Goal: Task Accomplishment & Management: Use online tool/utility

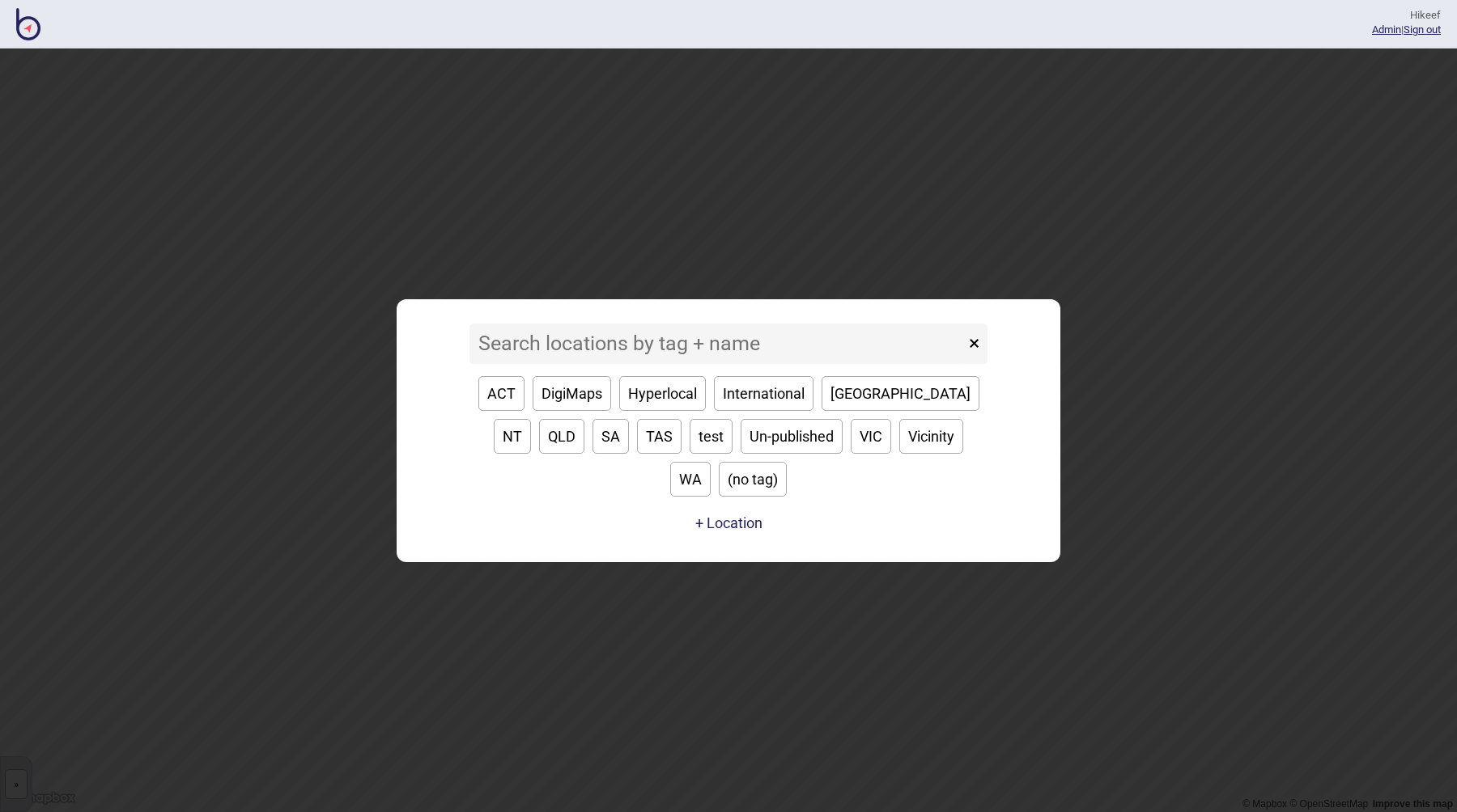
click at [505, 363] on input at bounding box center [717, 344] width 495 height 40
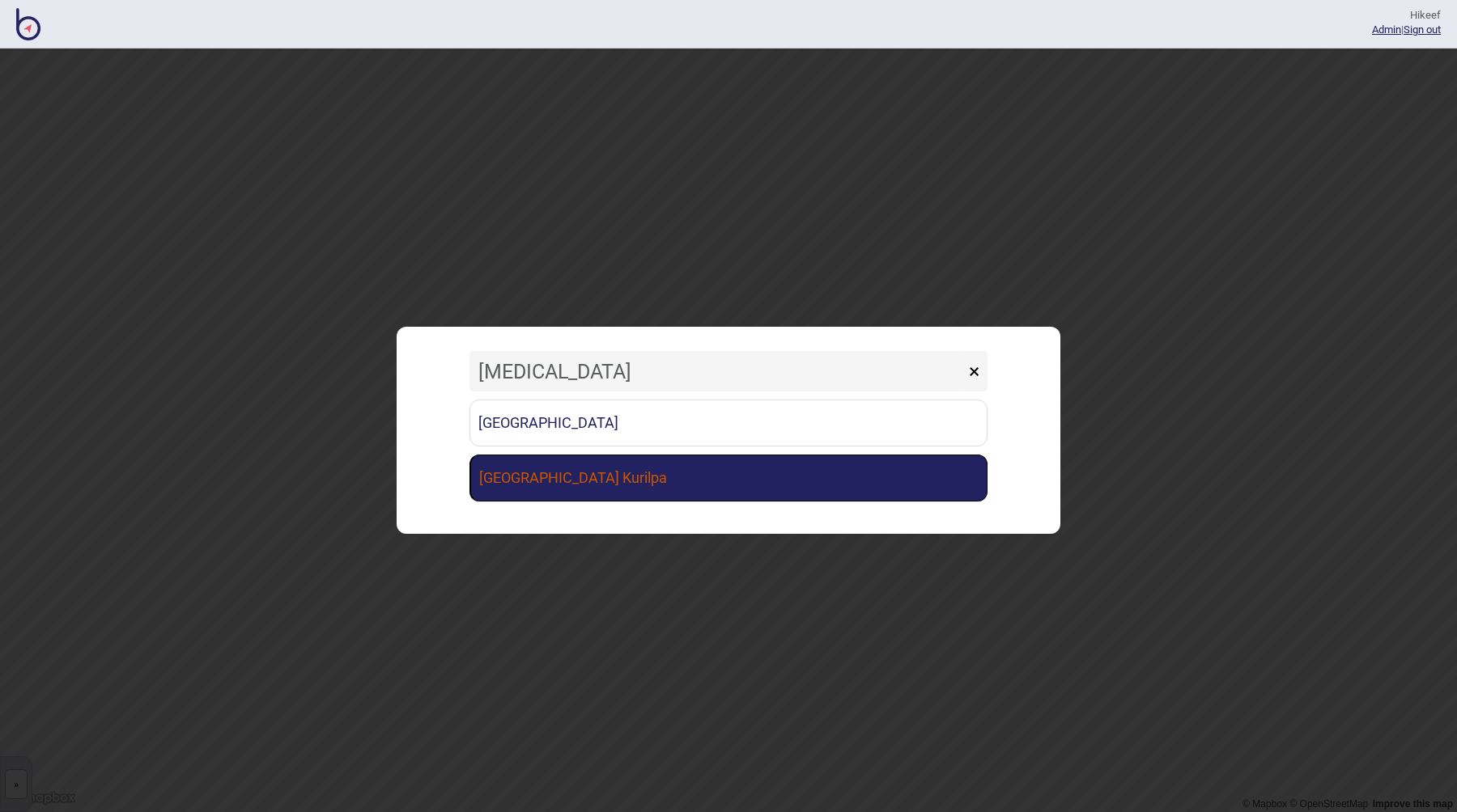
type input "[MEDICAL_DATA]"
click at [523, 476] on link "[GEOGRAPHIC_DATA] Kurilpa" at bounding box center [728, 478] width 518 height 47
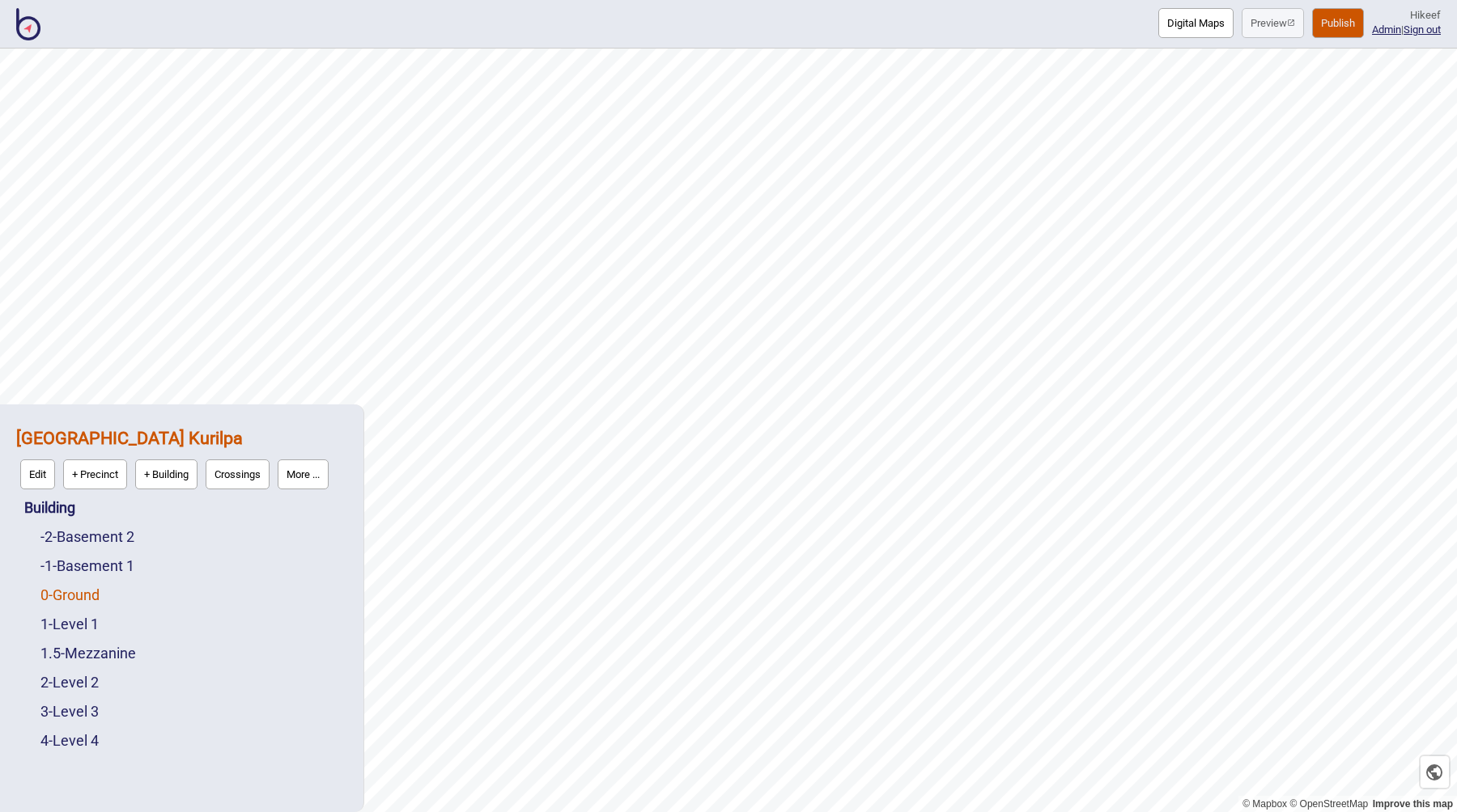
click at [66, 598] on link "0 - Ground" at bounding box center [70, 594] width 59 height 17
click at [136, 446] on strong "[GEOGRAPHIC_DATA] Kurilpa" at bounding box center [129, 438] width 227 height 20
click at [308, 471] on button "More ..." at bounding box center [303, 475] width 51 height 30
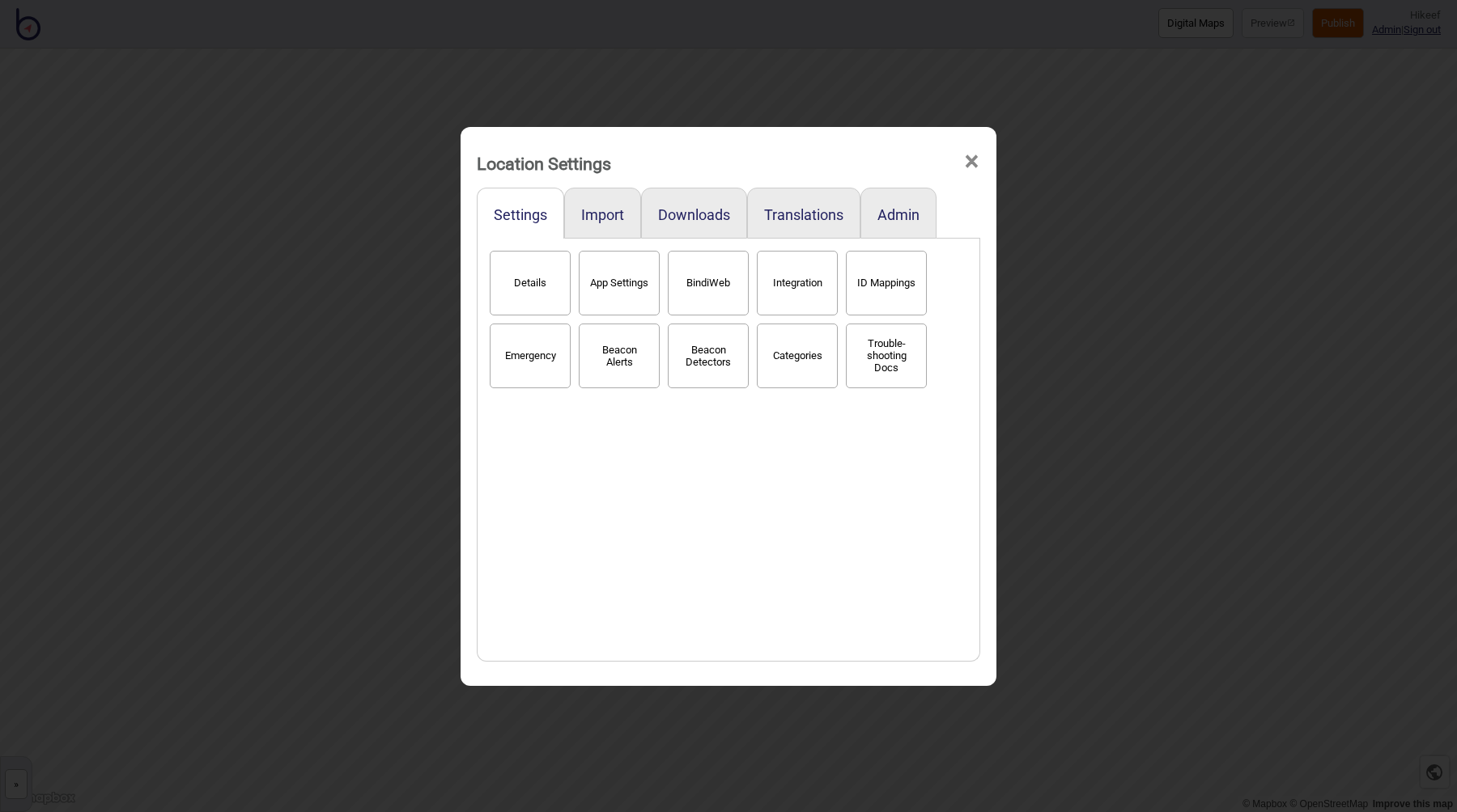
click at [1098, 165] on div "Location Settings × Settings Import Downloads Translations Admin Details App Se…" at bounding box center [728, 406] width 1457 height 812
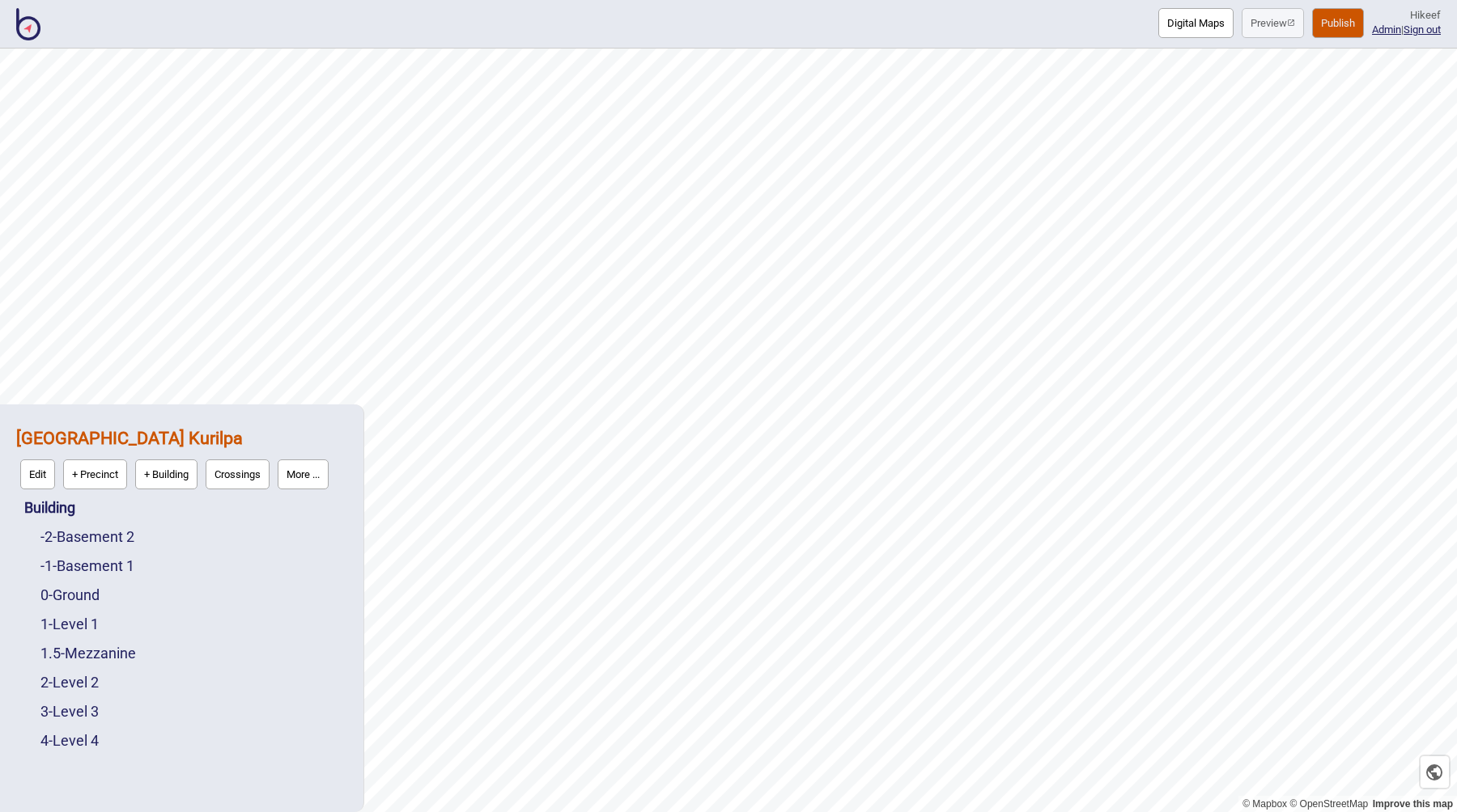
click at [1321, 31] on button "Publish" at bounding box center [1337, 23] width 52 height 30
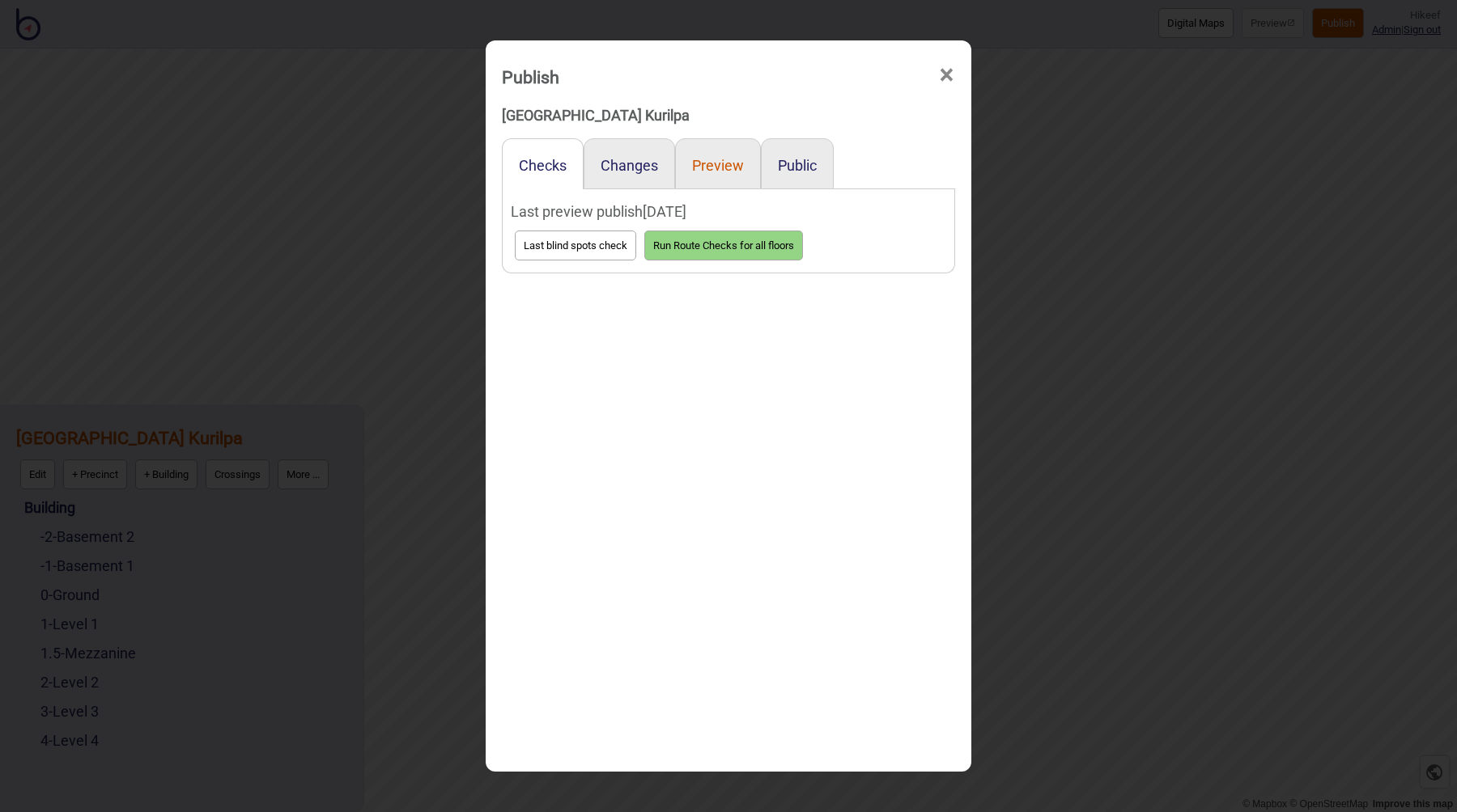
click at [732, 163] on button "Preview" at bounding box center [717, 165] width 52 height 17
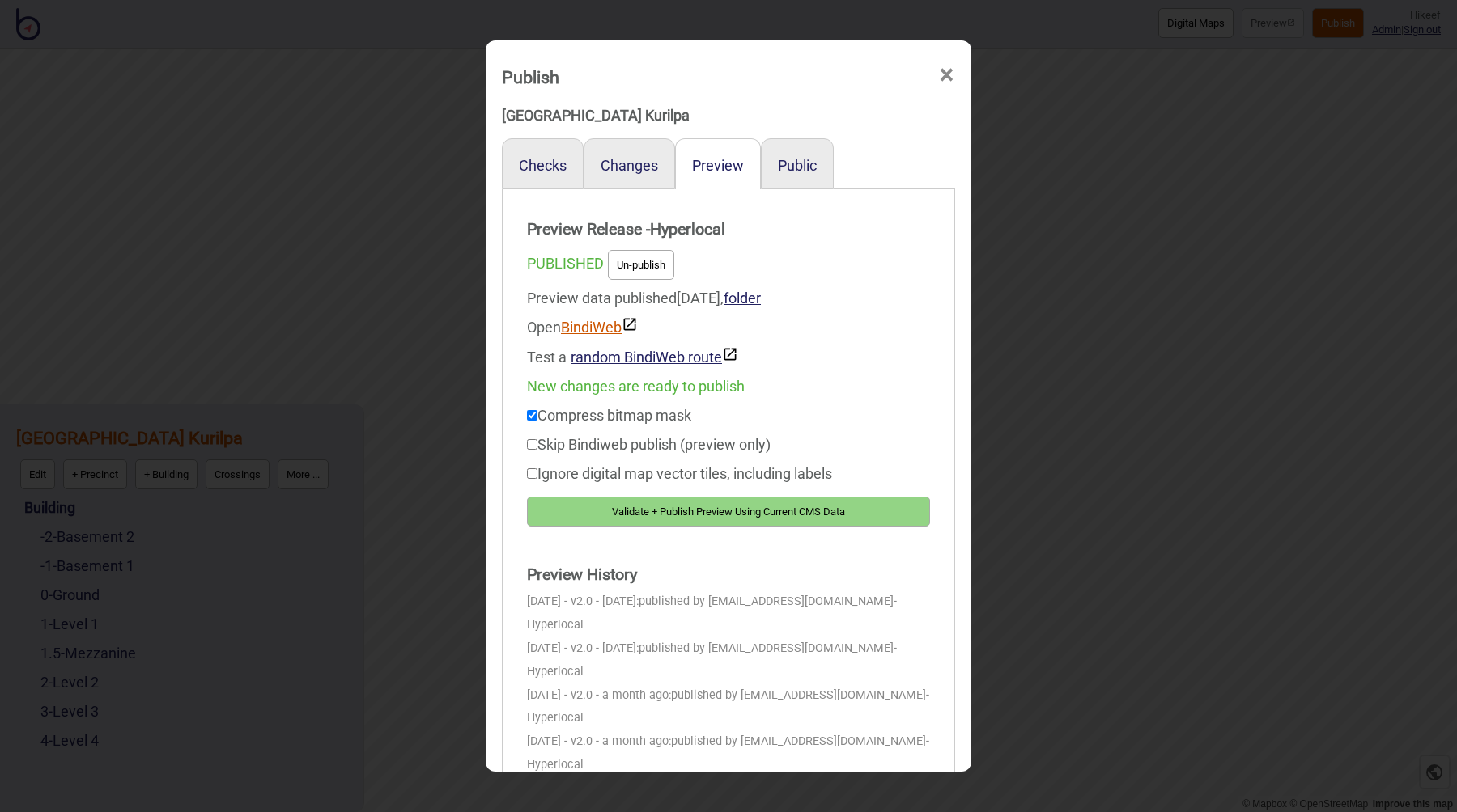
click at [592, 323] on link "BindiWeb" at bounding box center [599, 327] width 77 height 17
click at [862, 389] on div "New changes are ready to publish" at bounding box center [728, 386] width 403 height 29
click at [1057, 347] on div "Publish × Queensland Museum Kurilpa Checks Changes Preview Public Preview Relea…" at bounding box center [728, 406] width 1457 height 812
